Goal: Check status: Check status

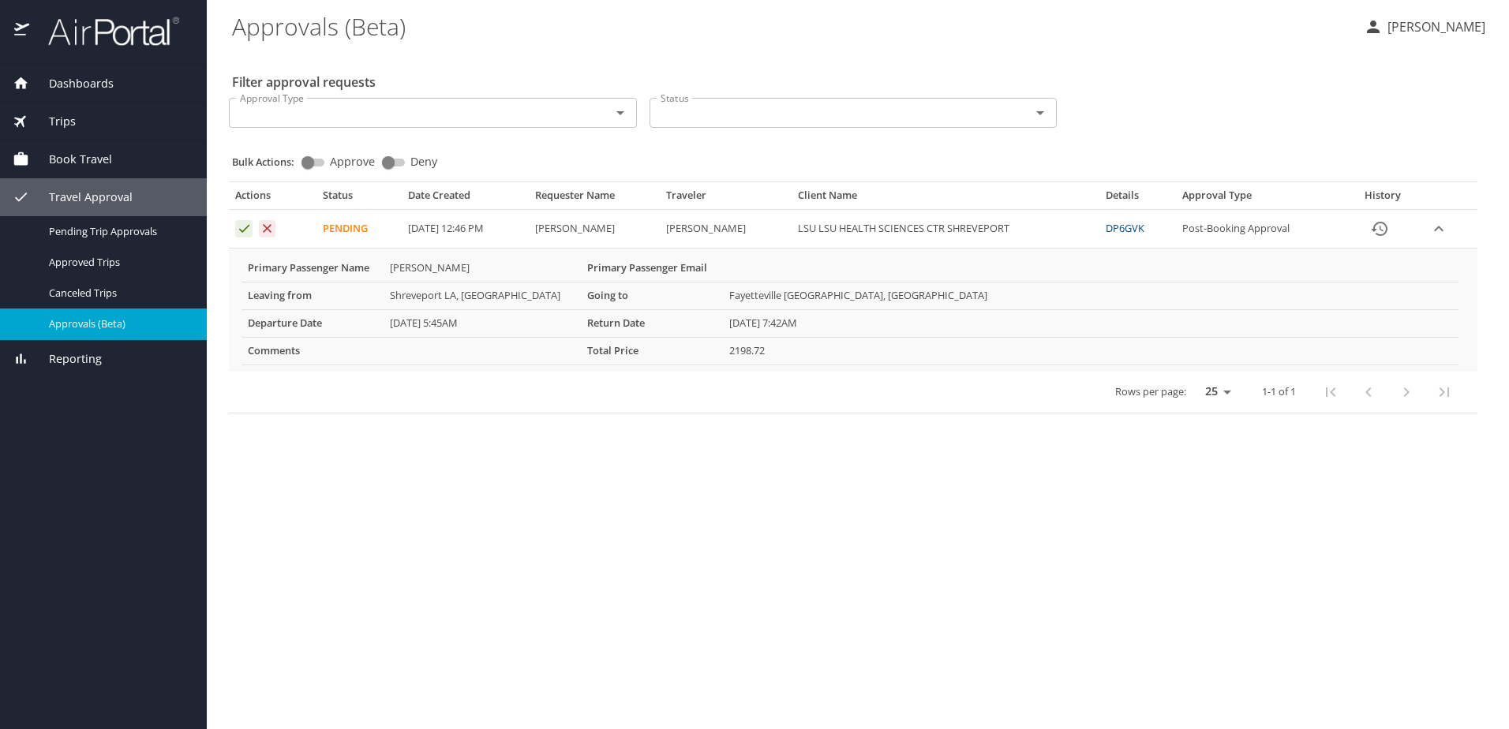
click at [1134, 230] on link "DP6GVK" at bounding box center [1125, 228] width 39 height 14
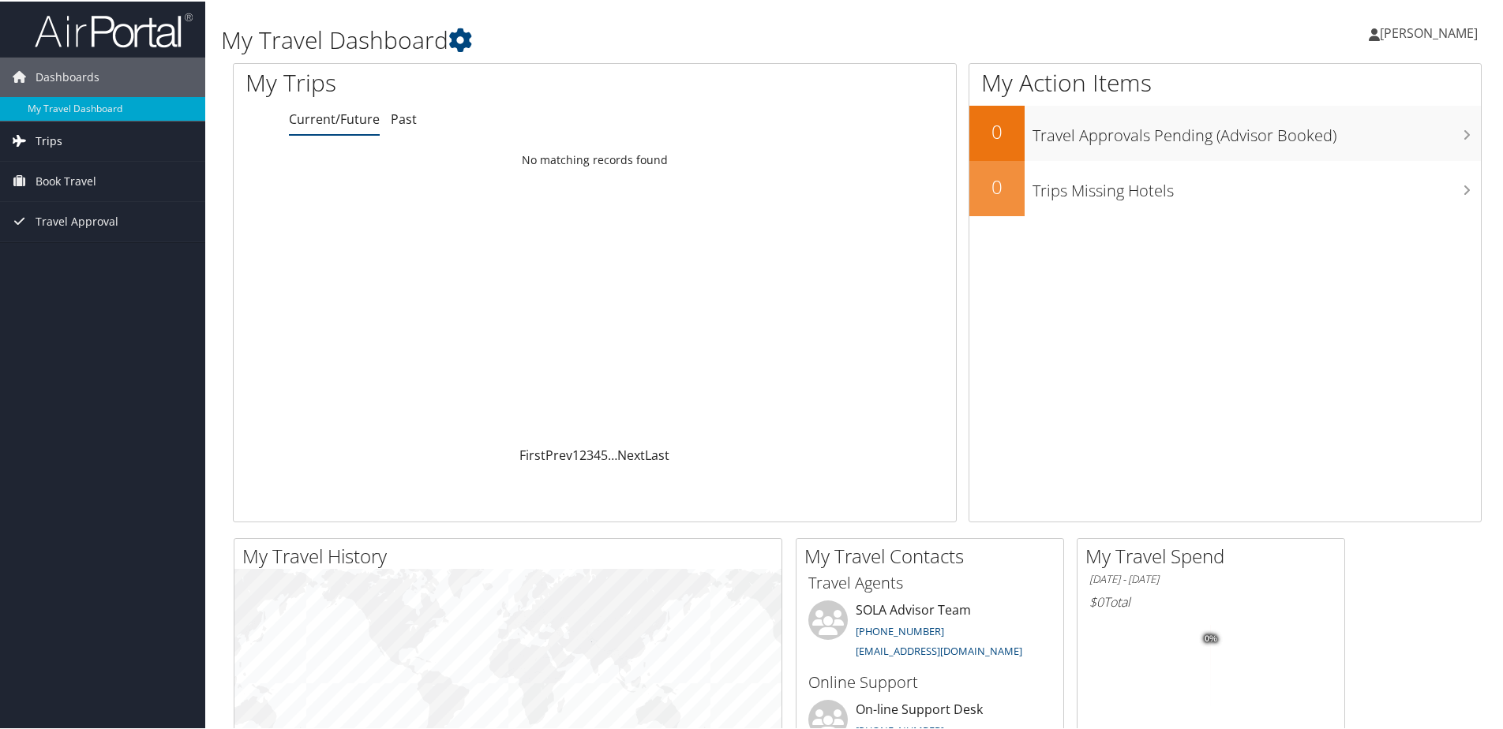
click at [53, 146] on span "Trips" at bounding box center [49, 139] width 27 height 39
click at [65, 165] on link "Current/Future Trips" at bounding box center [102, 171] width 205 height 24
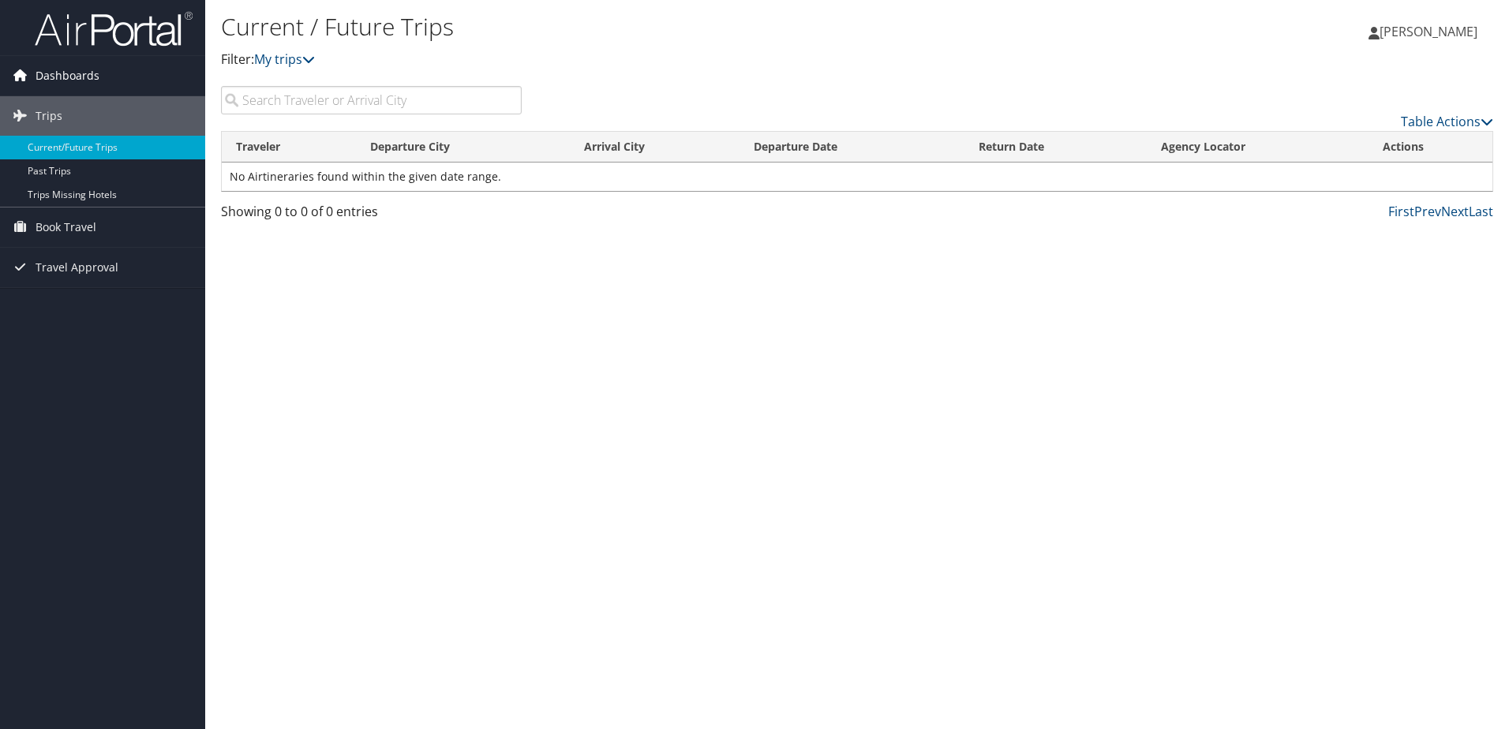
click at [75, 77] on span "Dashboards" at bounding box center [68, 75] width 64 height 39
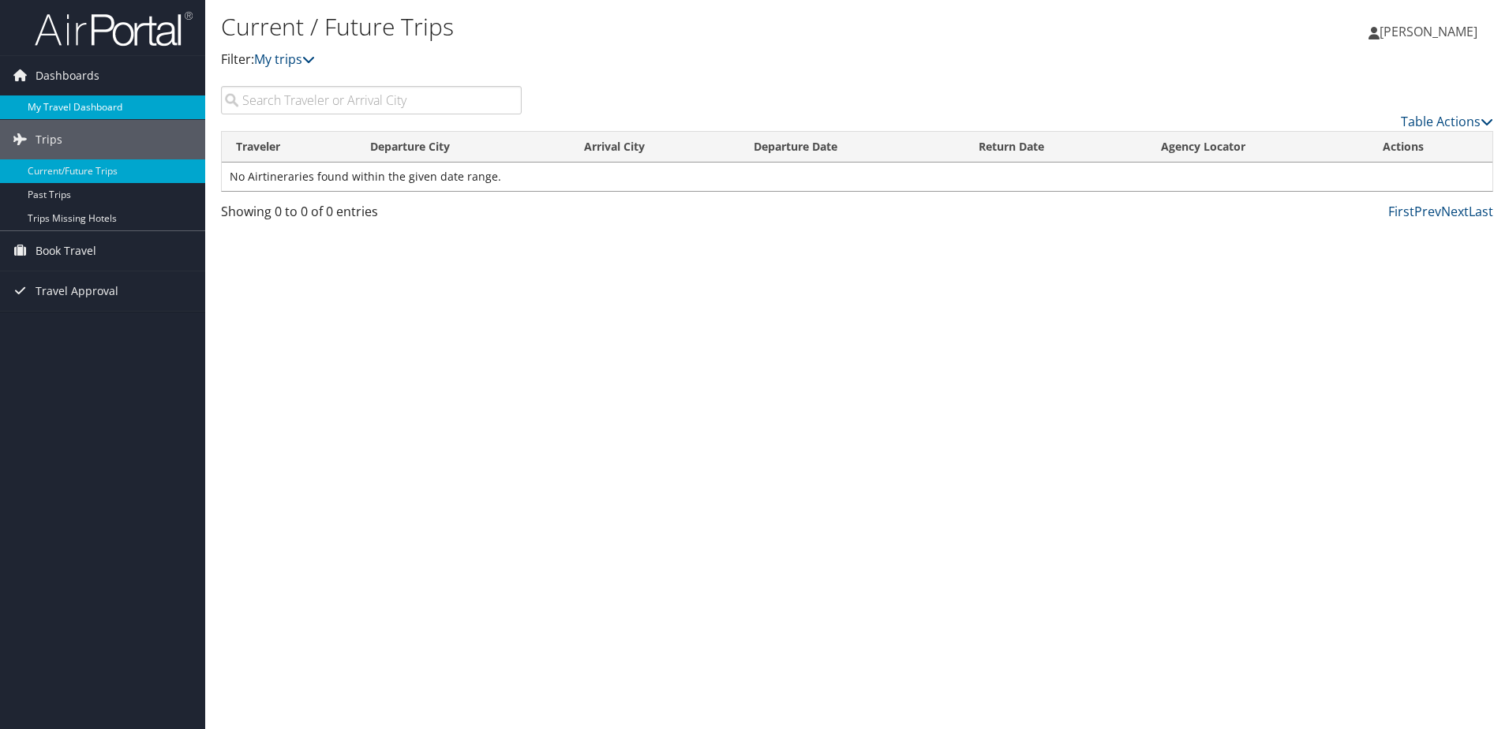
click at [64, 101] on link "My Travel Dashboard" at bounding box center [102, 108] width 205 height 24
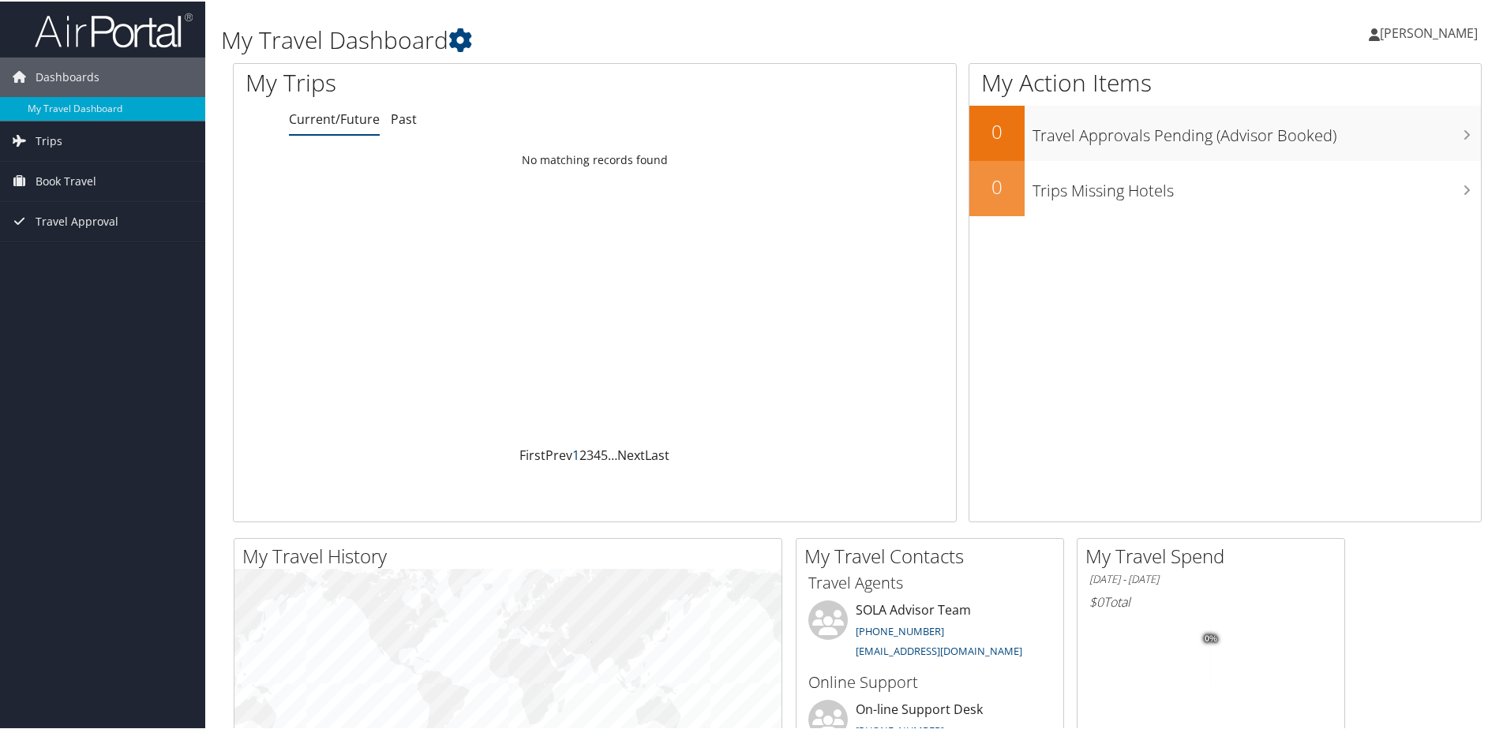
click at [573, 451] on link "1" at bounding box center [575, 453] width 7 height 17
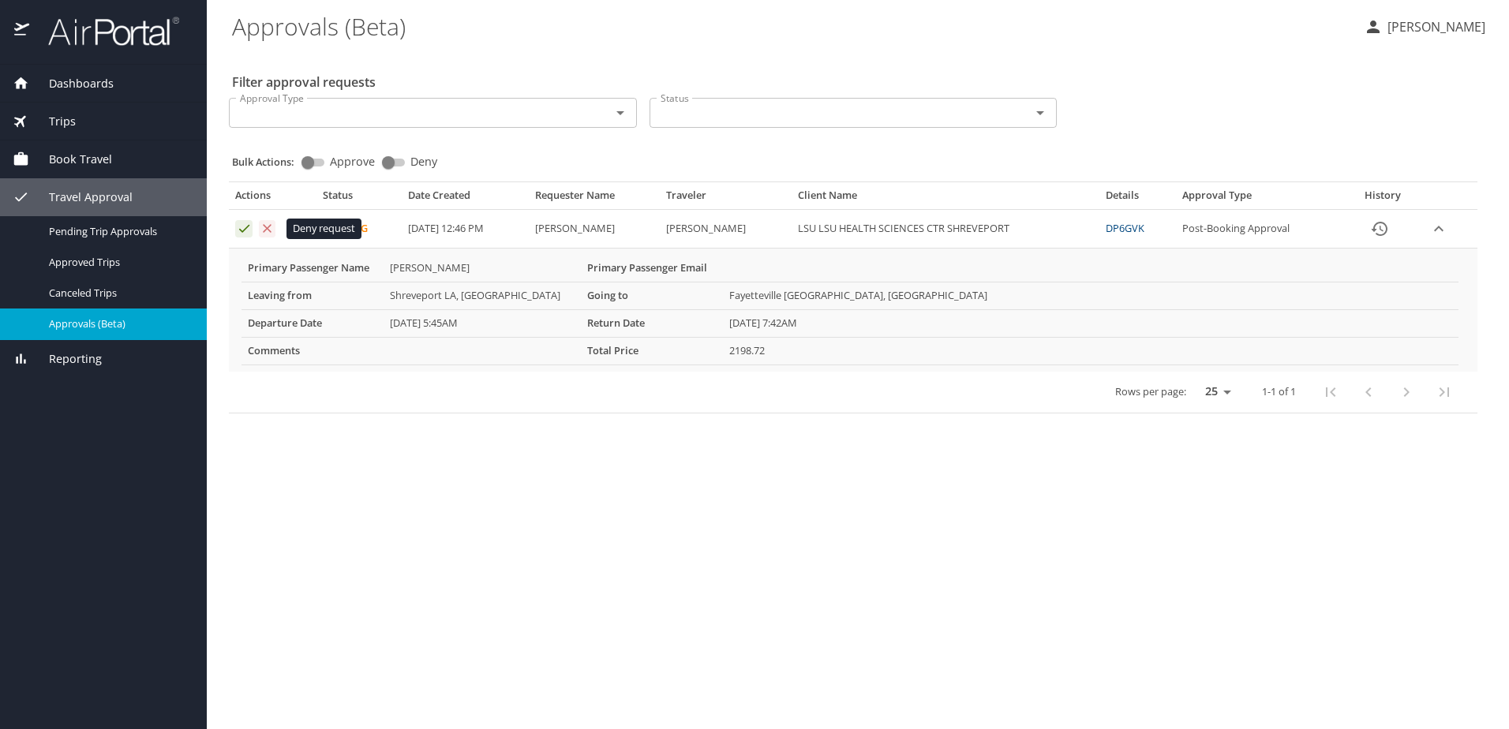
click at [268, 230] on icon "Approval table" at bounding box center [267, 228] width 15 height 15
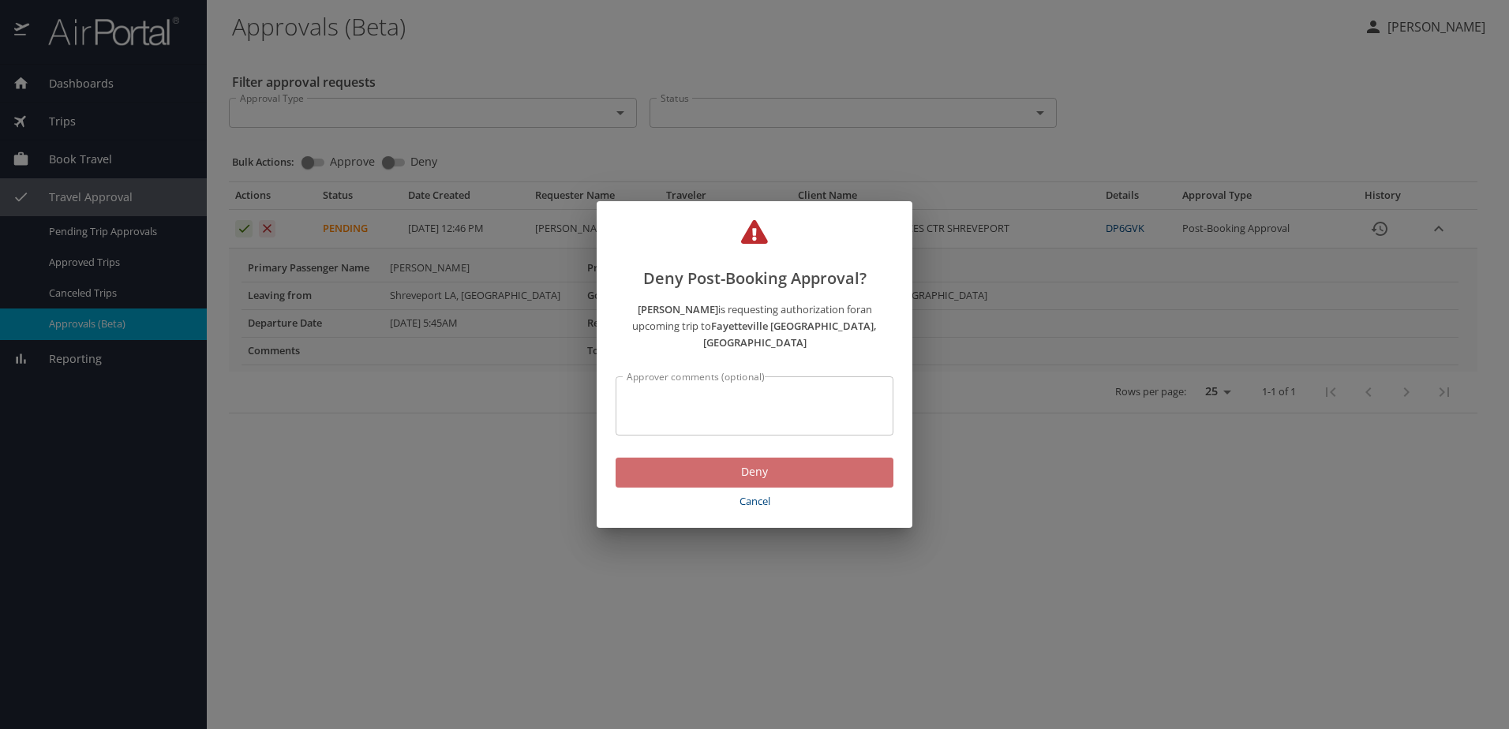
click at [745, 463] on span "Deny" at bounding box center [754, 473] width 253 height 20
